Goal: Task Accomplishment & Management: Complete application form

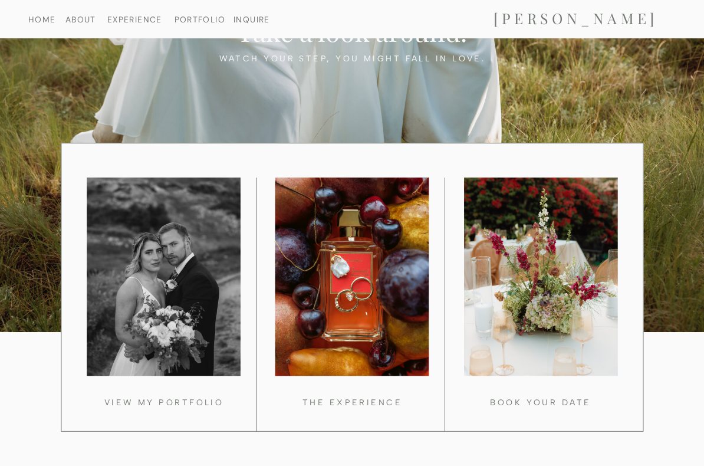
scroll to position [975, 0]
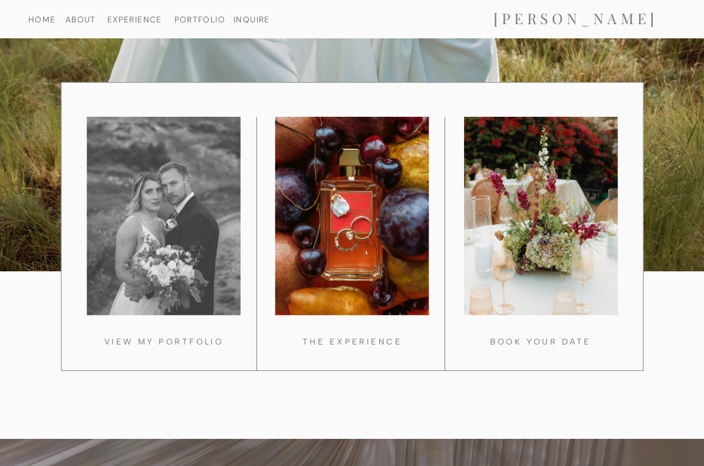
click at [157, 235] on div at bounding box center [164, 216] width 154 height 198
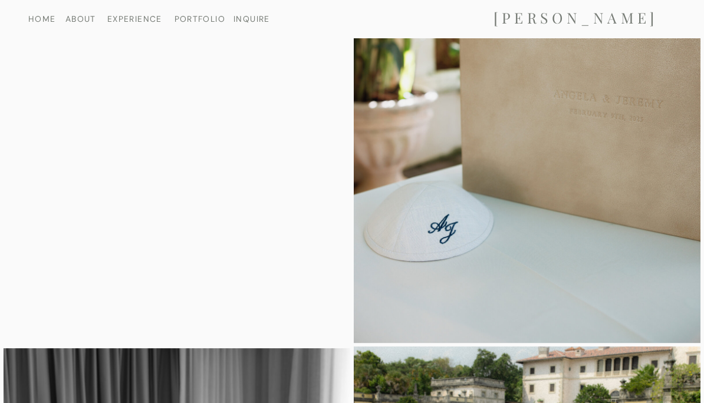
scroll to position [5668, 0]
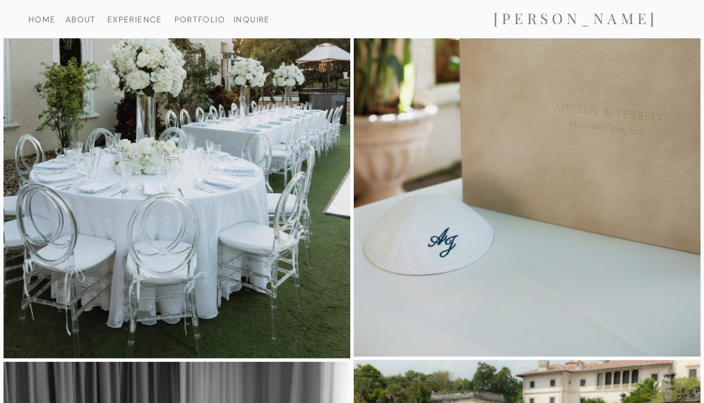
click at [248, 23] on nav "INQUIRE" at bounding box center [252, 19] width 44 height 8
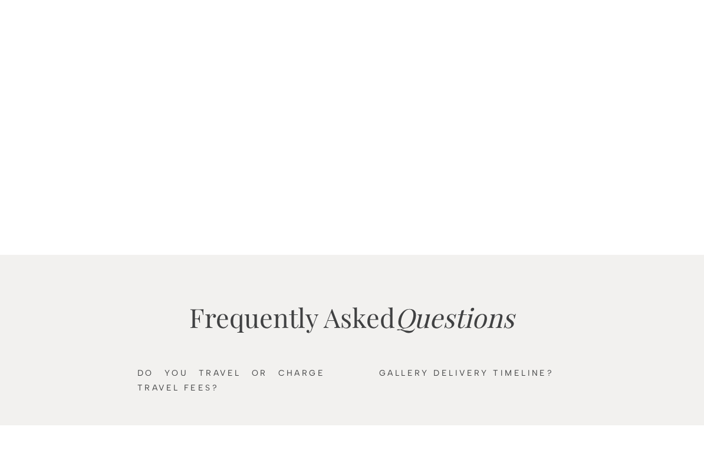
scroll to position [1278, 0]
